Goal: Navigation & Orientation: Find specific page/section

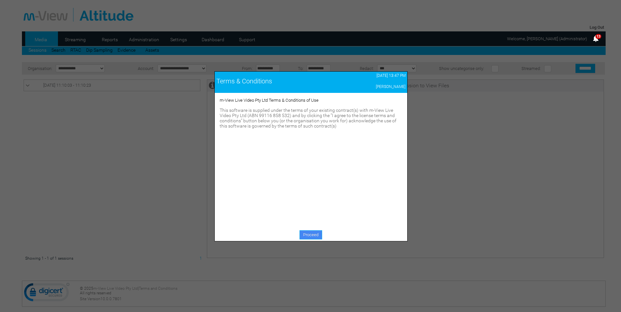
click at [315, 234] on link "Proceed" at bounding box center [311, 235] width 23 height 9
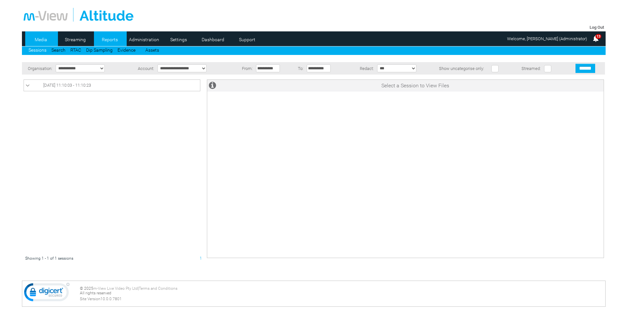
click at [101, 38] on link "Reports" at bounding box center [110, 40] width 32 height 10
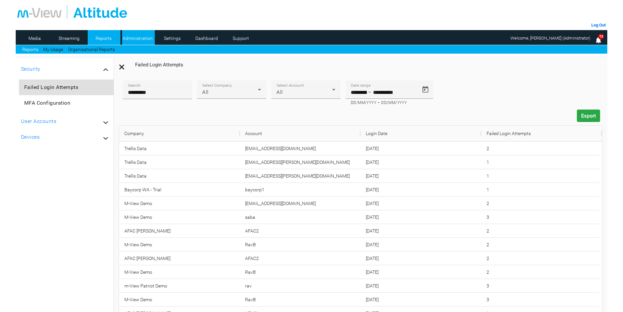
click at [145, 36] on link "Administration" at bounding box center [138, 38] width 32 height 10
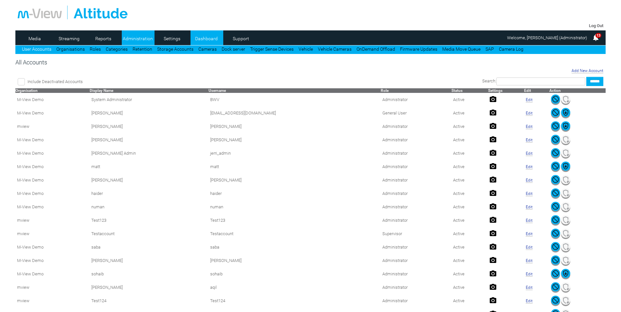
click at [194, 37] on link "Dashboard" at bounding box center [207, 39] width 32 height 10
